Goal: Task Accomplishment & Management: Manage account settings

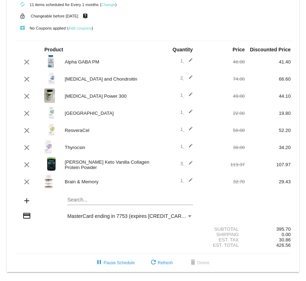
scroll to position [35, 0]
click at [28, 198] on mat-icon "add" at bounding box center [26, 201] width 9 height 9
click at [34, 200] on div "add" at bounding box center [26, 202] width 23 height 10
click at [68, 195] on mat-card "[DATE] [DATE] ( Change ) autorenew 11 items scheduled for Every 1 months ( Chan…" at bounding box center [153, 123] width 293 height 298
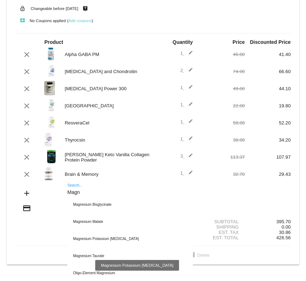
type input "Magn"
click at [94, 246] on div "Magnesium Potassium [MEDICAL_DATA]" at bounding box center [130, 239] width 126 height 17
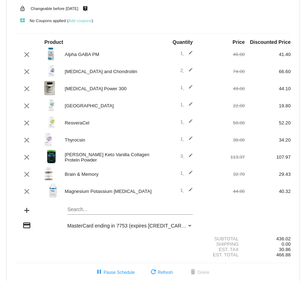
scroll to position [35, 0]
click at [79, 214] on mat-card "[DATE] [DATE] ( Change ) autorenew 12 items scheduled for Every 1 months ( Chan…" at bounding box center [153, 123] width 293 height 315
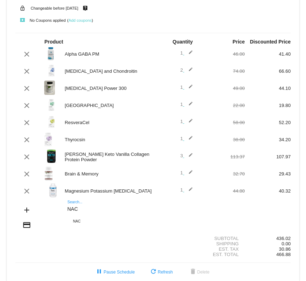
type input "NAC"
click at [80, 227] on div "NAC" at bounding box center [130, 221] width 126 height 17
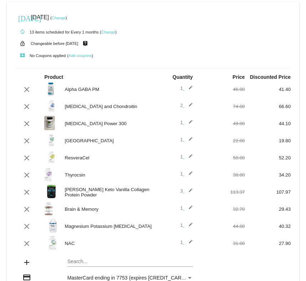
scroll to position [0, 0]
click at [92, 144] on div "[GEOGRAPHIC_DATA]" at bounding box center [107, 140] width 92 height 5
click at [193, 142] on mat-icon "edit" at bounding box center [189, 141] width 9 height 9
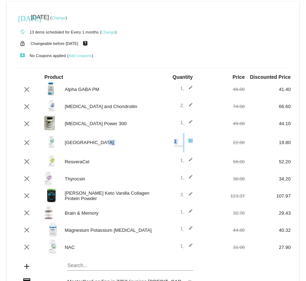
click at [192, 143] on mat-icon "send" at bounding box center [189, 143] width 9 height 9
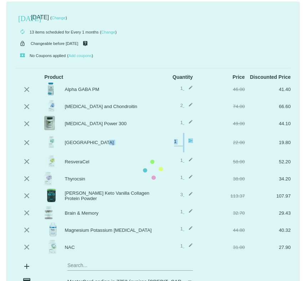
click at [185, 143] on mat-card "[DATE] [DATE] ( Change ) autorenew 13 items scheduled for Every 1 months ( Chan…" at bounding box center [153, 170] width 293 height 336
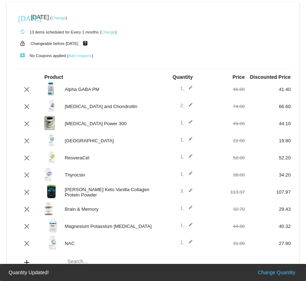
click at [175, 143] on div "1 edit" at bounding box center [176, 141] width 34 height 9
click at [194, 141] on div "1 edit" at bounding box center [176, 141] width 46 height 9
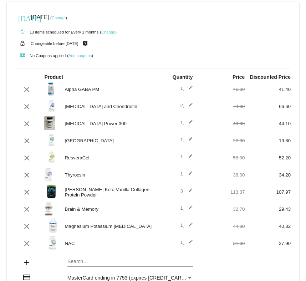
click at [183, 142] on span "1 edit" at bounding box center [187, 139] width 12 height 5
click at [191, 140] on mat-icon "edit" at bounding box center [189, 141] width 9 height 9
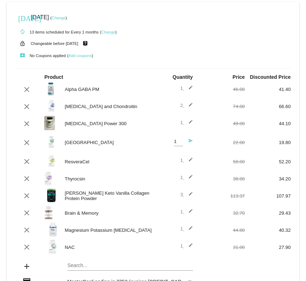
click at [192, 142] on mat-icon "send" at bounding box center [189, 143] width 9 height 9
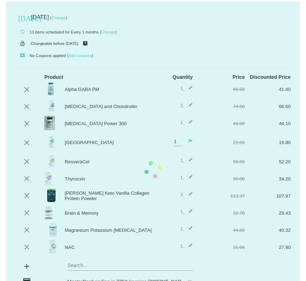
click at [189, 146] on mat-card "[DATE] [DATE] ( Change ) autorenew 13 items scheduled for Every 1 months ( Chan…" at bounding box center [153, 170] width 293 height 336
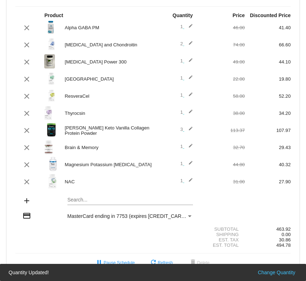
scroll to position [70, 0]
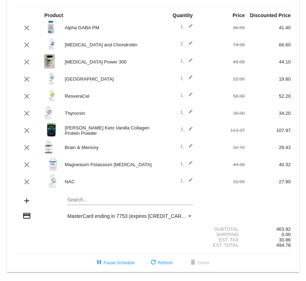
click at [67, 201] on div "Search..." at bounding box center [130, 198] width 126 height 14
type input "Rhod"
click at [84, 205] on div "[GEOGRAPHIC_DATA]" at bounding box center [130, 212] width 126 height 17
click at [157, 266] on mat-icon "refresh" at bounding box center [153, 263] width 9 height 9
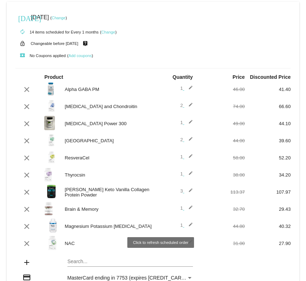
scroll to position [0, 0]
